Goal: Book appointment/travel/reservation

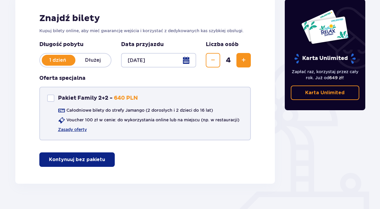
click at [51, 98] on div "Pakiet Family 2+2" at bounding box center [50, 97] width 7 height 7
checkbox input "true"
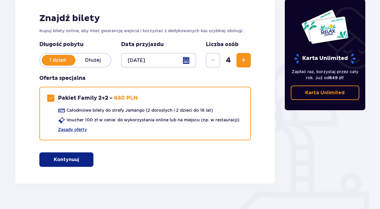
click at [75, 161] on button "Kontynuuj" at bounding box center [66, 159] width 54 height 14
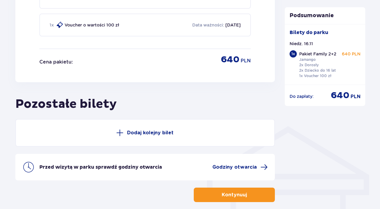
scroll to position [391, 0]
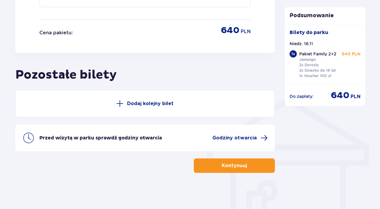
click at [242, 170] on button "Kontynuuj" at bounding box center [234, 165] width 81 height 14
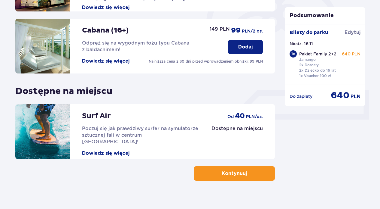
scroll to position [199, 0]
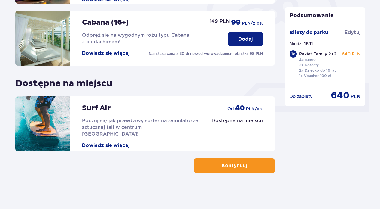
click at [256, 166] on button "Kontynuuj" at bounding box center [234, 165] width 81 height 14
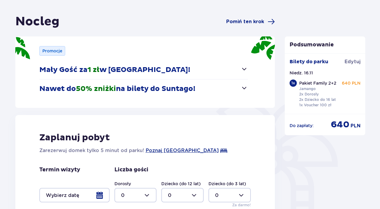
scroll to position [120, 0]
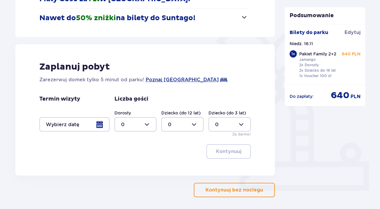
click at [102, 123] on div at bounding box center [74, 124] width 70 height 14
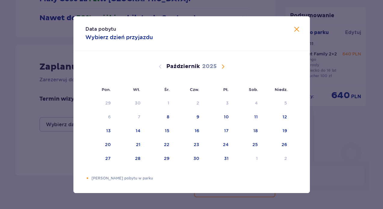
click at [224, 68] on span "Następny miesiąc" at bounding box center [222, 66] width 7 height 7
click at [254, 130] on div "15" at bounding box center [255, 130] width 5 height 6
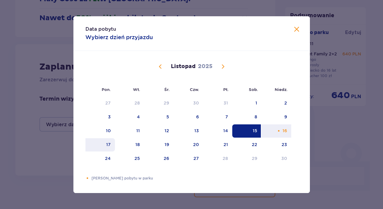
click at [109, 145] on div "17" at bounding box center [108, 144] width 5 height 6
type input "[DATE] - [DATE]"
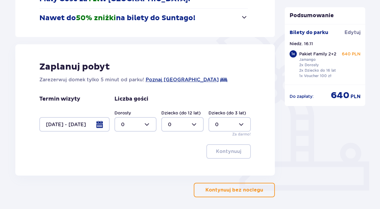
click at [148, 121] on div at bounding box center [136, 124] width 42 height 14
drag, startPoint x: 139, startPoint y: 166, endPoint x: 144, endPoint y: 157, distance: 10.8
click at [137, 164] on div "2" at bounding box center [135, 167] width 29 height 7
type input "2"
click at [195, 122] on div at bounding box center [182, 124] width 42 height 14
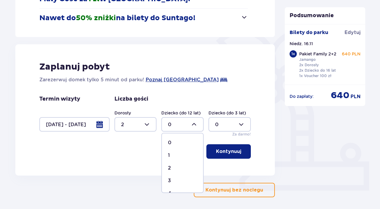
click at [172, 153] on div "1" at bounding box center [182, 155] width 29 height 7
type input "1"
drag, startPoint x: 195, startPoint y: 118, endPoint x: 194, endPoint y: 122, distance: 4.8
click at [195, 119] on div at bounding box center [182, 124] width 42 height 14
click at [144, 121] on div at bounding box center [136, 124] width 42 height 14
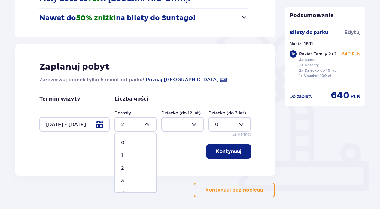
click at [128, 177] on div "3" at bounding box center [135, 180] width 29 height 7
type input "3"
click at [235, 155] on p "Kontynuuj" at bounding box center [228, 151] width 25 height 7
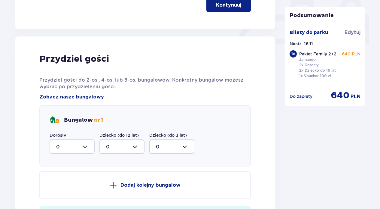
scroll to position [296, 0]
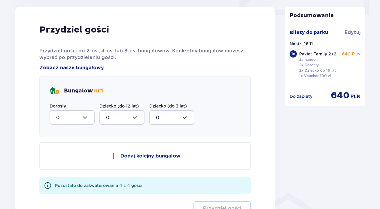
click at [87, 117] on div at bounding box center [72, 117] width 45 height 14
click at [66, 158] on div "2" at bounding box center [72, 161] width 32 height 7
type input "2"
click at [140, 118] on div at bounding box center [122, 117] width 45 height 14
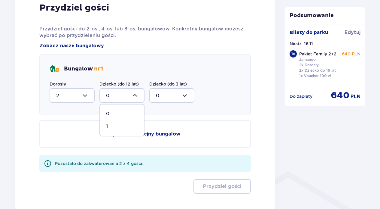
scroll to position [317, 0]
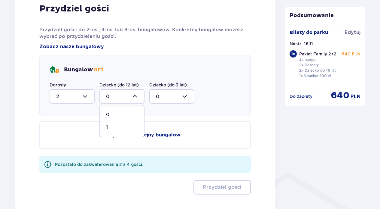
click at [109, 126] on div "1" at bounding box center [122, 127] width 32 height 7
type input "1"
click at [86, 96] on div at bounding box center [72, 96] width 45 height 14
click at [64, 148] on span "3" at bounding box center [72, 152] width 44 height 13
type input "3"
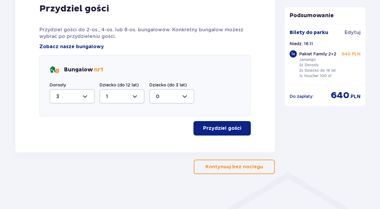
click at [217, 130] on p "Przydziel gości" at bounding box center [222, 128] width 38 height 7
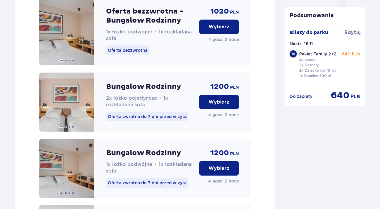
scroll to position [649, 0]
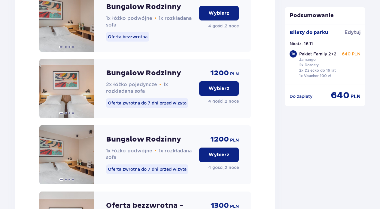
click at [211, 158] on p "Wybierz" at bounding box center [219, 154] width 21 height 7
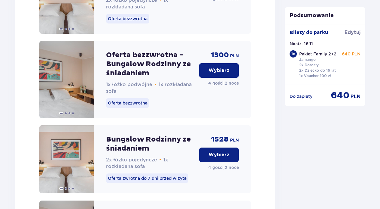
scroll to position [1036, 0]
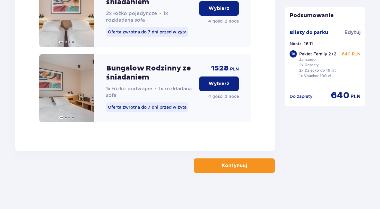
click at [246, 164] on span "button" at bounding box center [248, 165] width 7 height 7
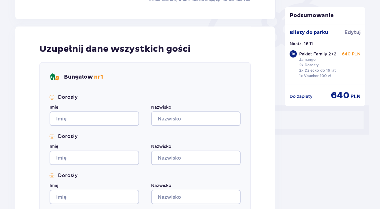
scroll to position [210, 0]
